Goal: Task Accomplishment & Management: Complete application form

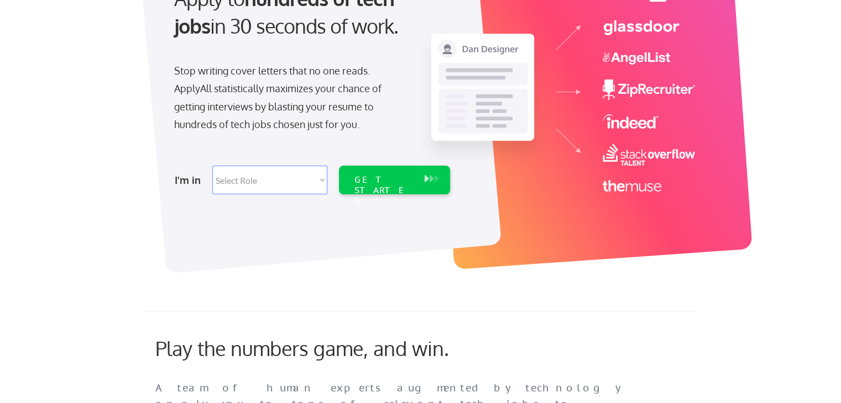
scroll to position [166, 0]
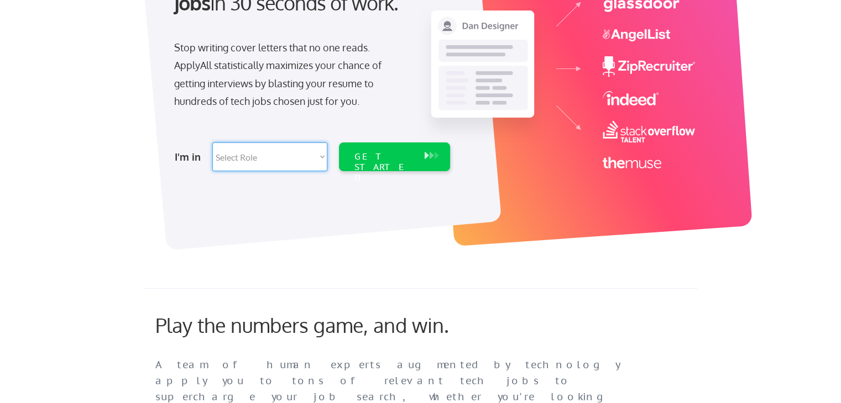
click at [293, 149] on select "Select Role Software Engineering Product Management Customer Success Sales UI/U…" at bounding box center [269, 157] width 115 height 29
select select ""design""
click at [212, 143] on select "Select Role Software Engineering Product Management Customer Success Sales UI/U…" at bounding box center [269, 157] width 115 height 29
select select ""design""
click at [288, 177] on div at bounding box center [320, 76] width 363 height 349
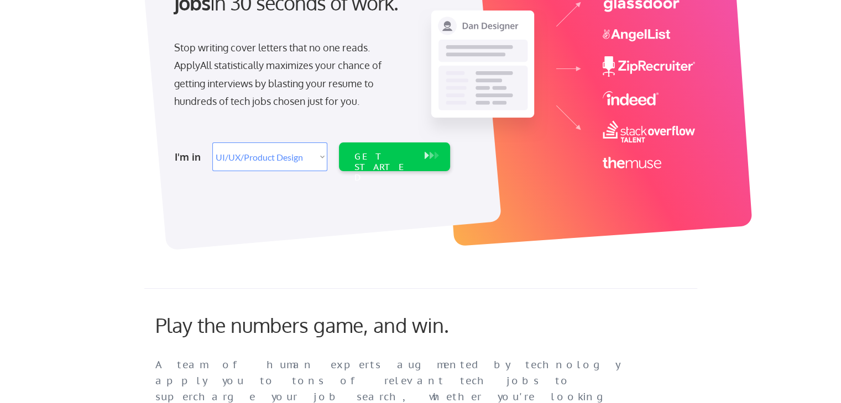
click at [295, 161] on select "Select Role Software Engineering Product Management Customer Success Sales UI/U…" at bounding box center [269, 157] width 115 height 29
click at [212, 143] on select "Select Role Software Engineering Product Management Customer Success Sales UI/U…" at bounding box center [269, 157] width 115 height 29
click at [375, 144] on div "GET STARTED" at bounding box center [384, 157] width 70 height 29
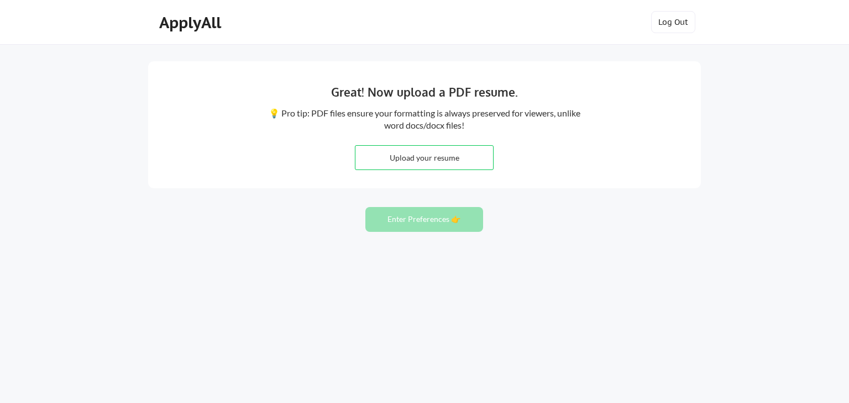
click at [419, 153] on input "file" at bounding box center [424, 158] width 138 height 24
type input "C:\fakepath\Jerry_Mica_CreativeDesigner_0906_2025.pdf"
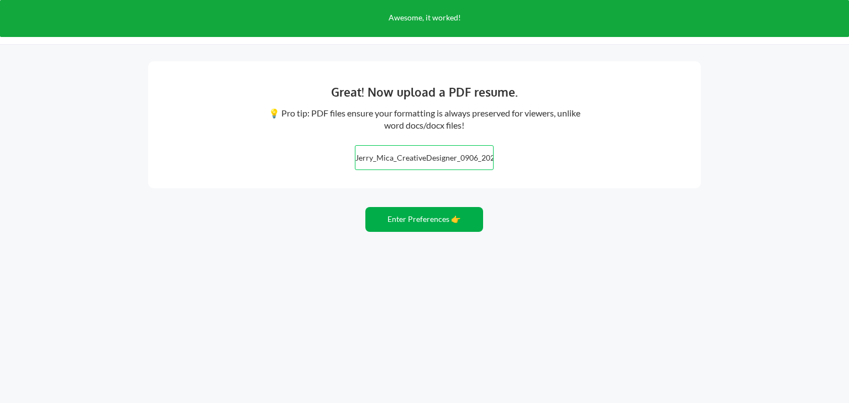
click at [433, 224] on button "Enter Preferences 👉" at bounding box center [424, 219] width 118 height 25
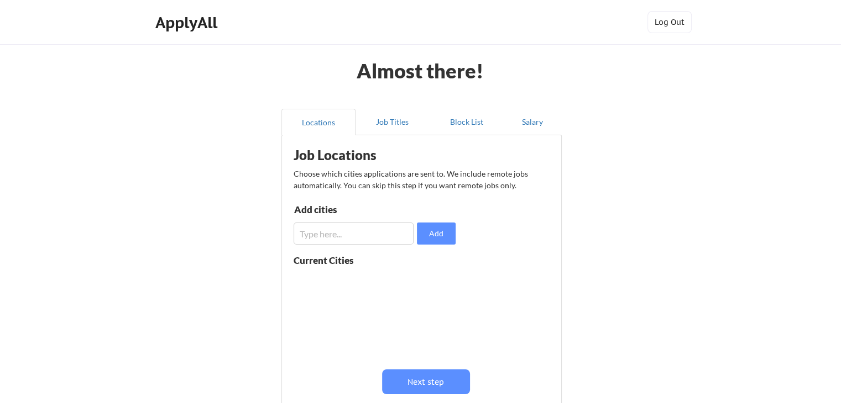
click at [384, 233] on input "input" at bounding box center [353, 234] width 120 height 22
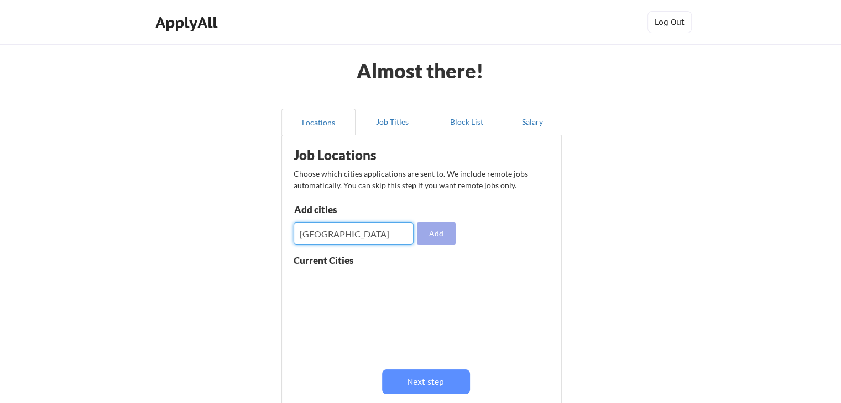
type input "[GEOGRAPHIC_DATA]"
click at [375, 237] on input "input" at bounding box center [353, 234] width 120 height 22
type input "[GEOGRAPHIC_DATA]"
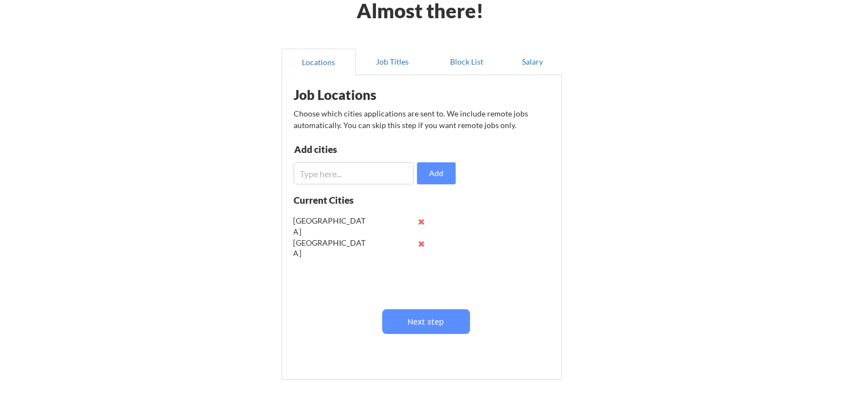
scroll to position [111, 0]
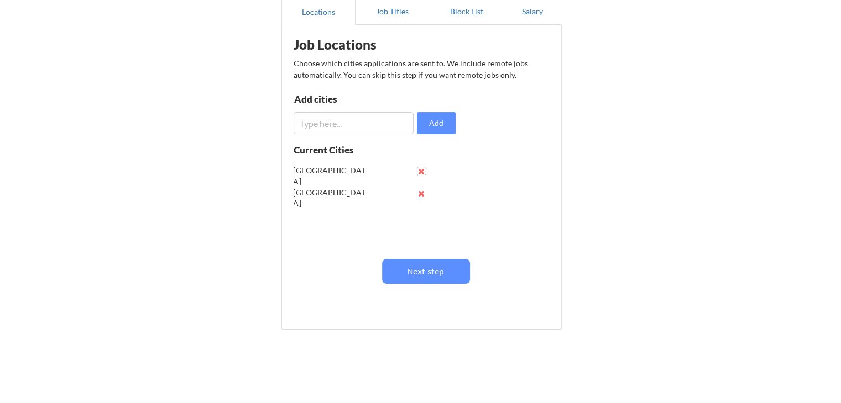
click at [420, 170] on button at bounding box center [421, 171] width 8 height 8
click at [343, 122] on input "input" at bounding box center [353, 123] width 120 height 22
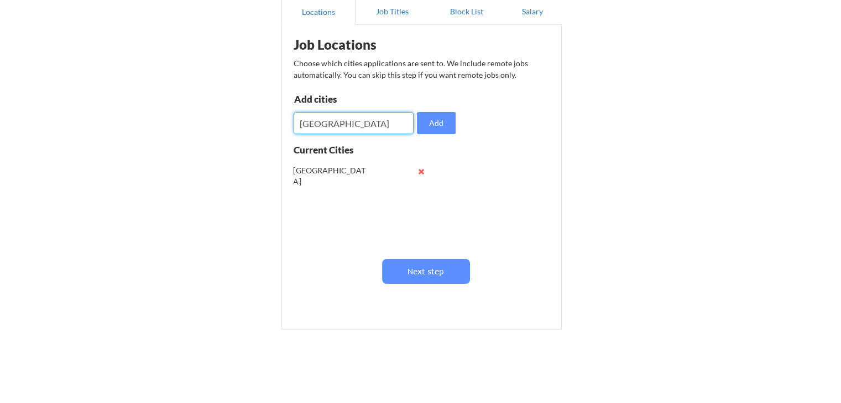
type input "Nashville"
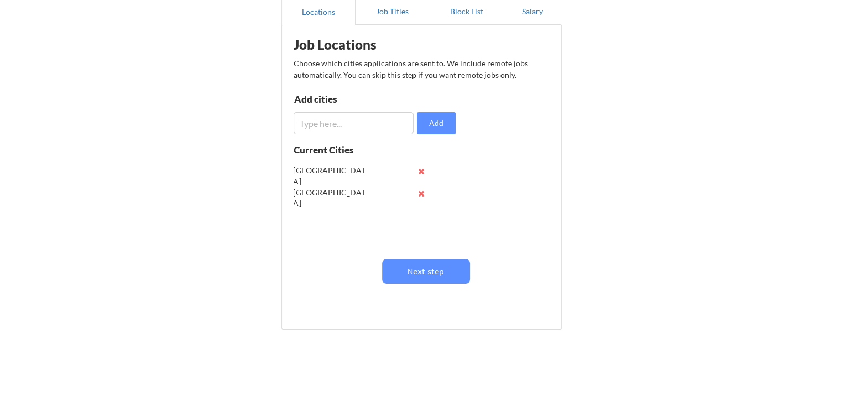
click at [346, 129] on input "input" at bounding box center [353, 123] width 120 height 22
type input "Knoxville"
click at [443, 272] on button "Next step" at bounding box center [426, 271] width 88 height 25
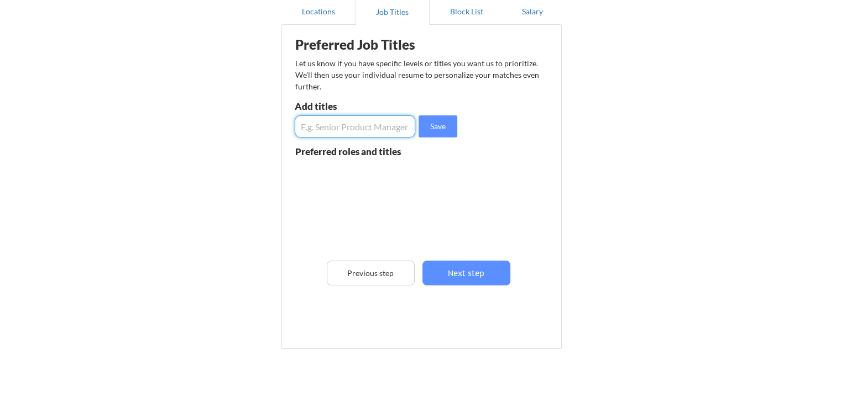
click at [363, 130] on input "input" at bounding box center [355, 126] width 120 height 22
